Goal: Transaction & Acquisition: Purchase product/service

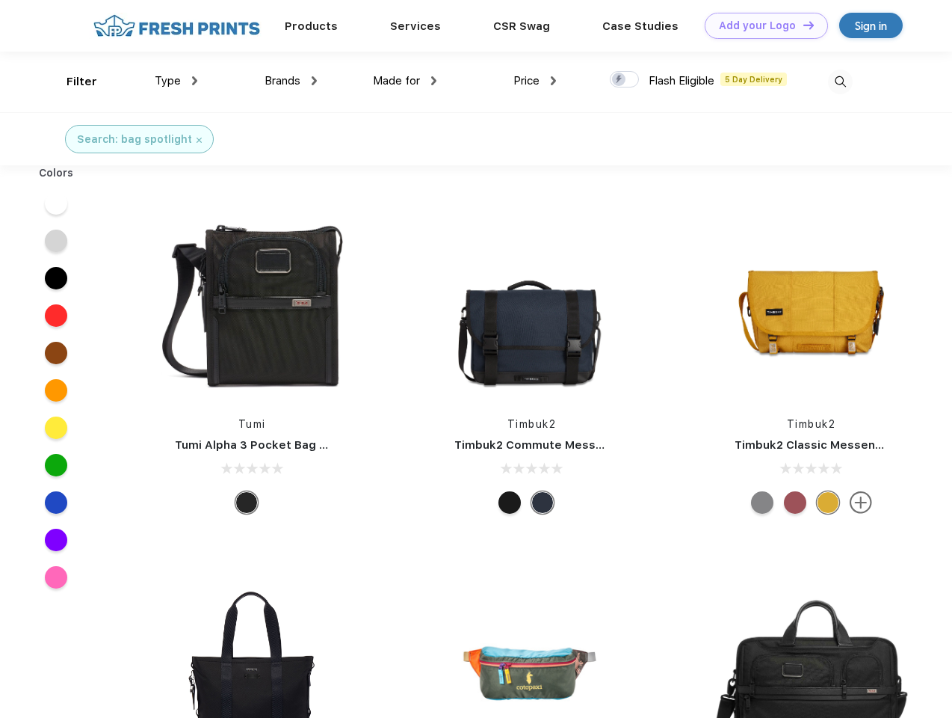
click at [761, 25] on link "Add your Logo Design Tool" at bounding box center [766, 26] width 123 height 26
click at [0, 0] on div "Design Tool" at bounding box center [0, 0] width 0 height 0
click at [802, 25] on link "Add your Logo Design Tool" at bounding box center [766, 26] width 123 height 26
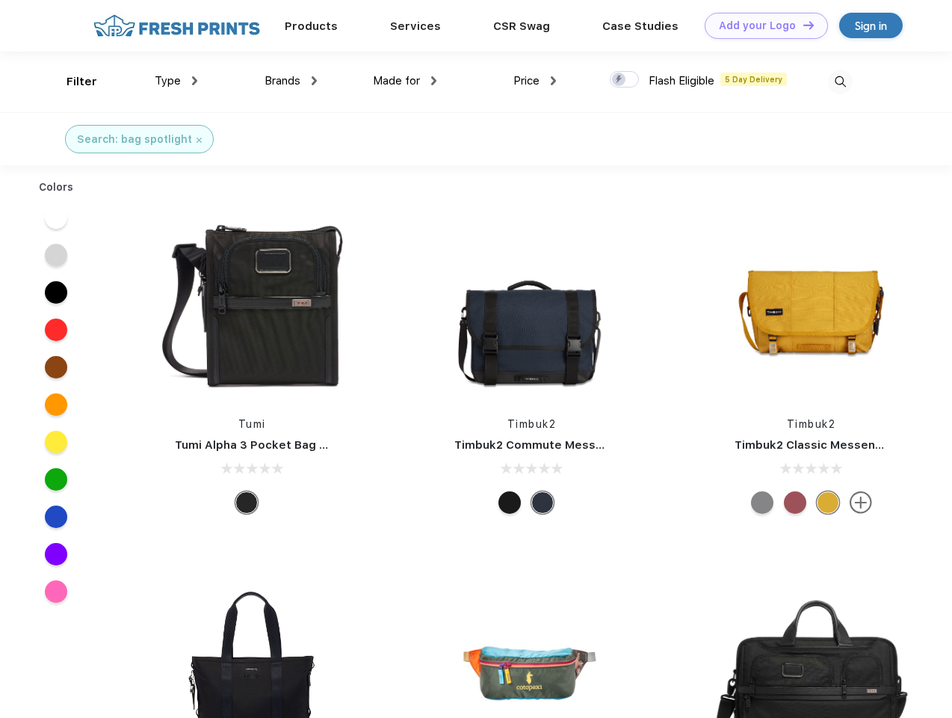
click at [72, 81] on div "Filter" at bounding box center [82, 81] width 31 height 17
click at [176, 81] on span "Type" at bounding box center [168, 80] width 26 height 13
click at [291, 81] on span "Brands" at bounding box center [283, 80] width 36 height 13
click at [405, 81] on span "Made for" at bounding box center [396, 80] width 47 height 13
click at [535, 81] on span "Price" at bounding box center [527, 80] width 26 height 13
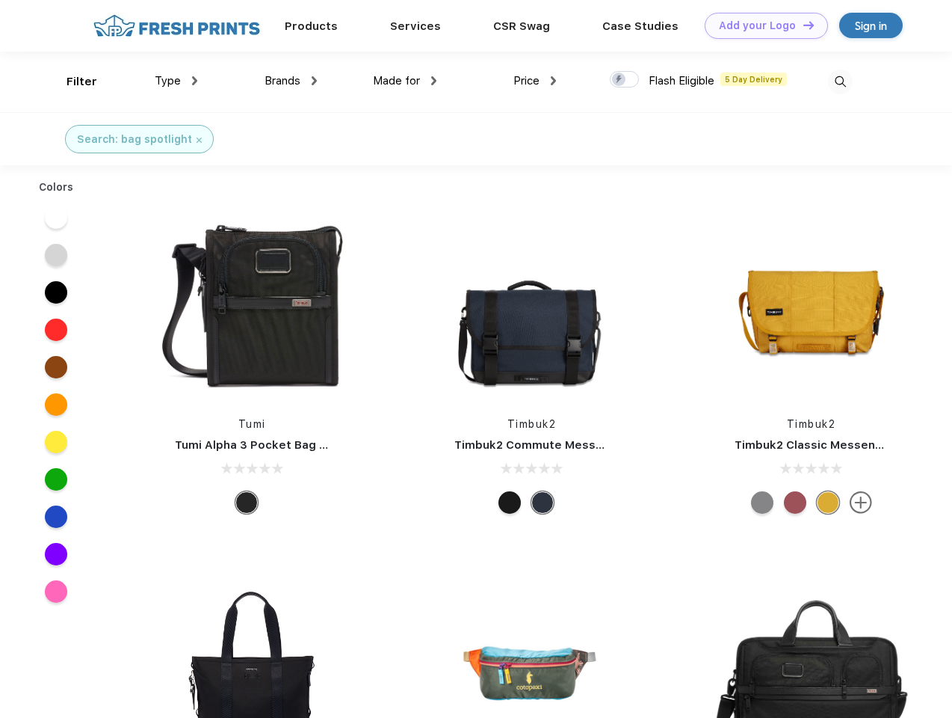
click at [625, 80] on div at bounding box center [624, 79] width 29 height 16
click at [620, 80] on input "checkbox" at bounding box center [615, 75] width 10 height 10
click at [840, 81] on img at bounding box center [840, 82] width 25 height 25
